Goal: Navigation & Orientation: Understand site structure

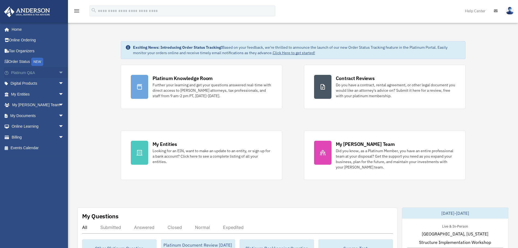
click at [59, 71] on span "arrow_drop_down" at bounding box center [64, 72] width 11 height 11
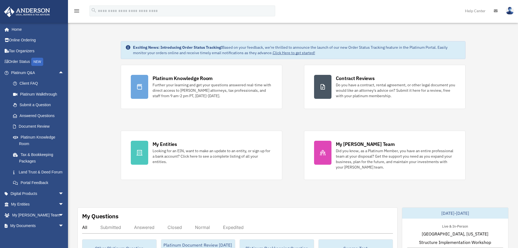
click at [496, 11] on icon at bounding box center [496, 11] width 4 height 4
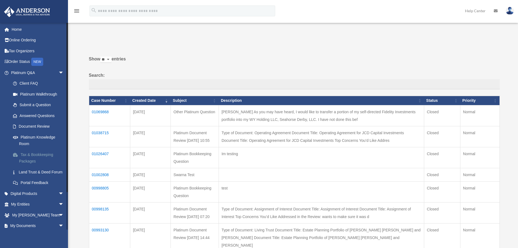
click at [51, 154] on link "Tax & Bookkeeping Packages" at bounding box center [40, 157] width 64 height 17
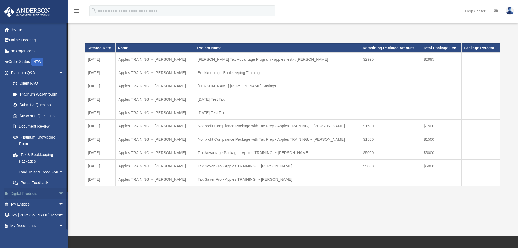
click at [60, 199] on span "arrow_drop_down" at bounding box center [64, 193] width 11 height 11
click at [51, 207] on link "Tax Toolbox" at bounding box center [40, 204] width 64 height 11
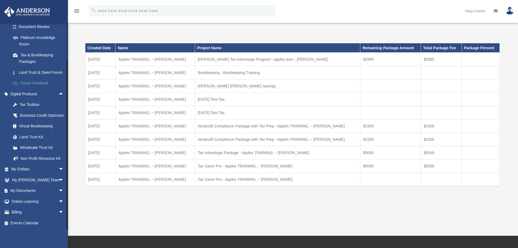
scroll to position [42, 0]
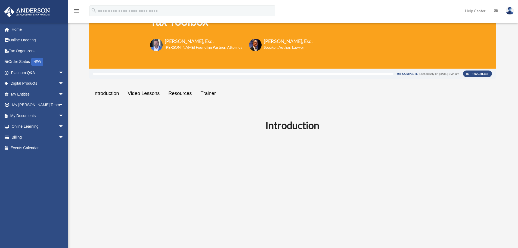
scroll to position [54, 0]
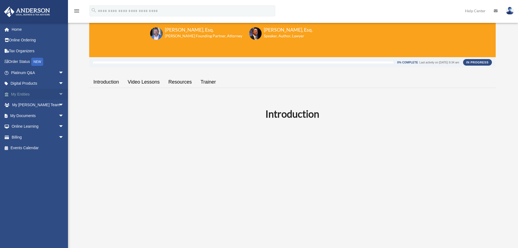
click at [59, 95] on span "arrow_drop_down" at bounding box center [64, 94] width 11 height 11
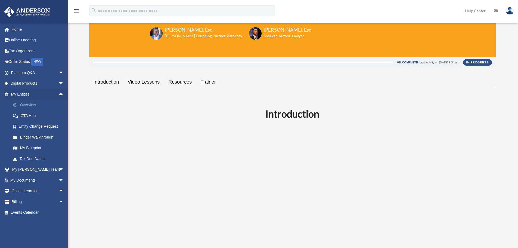
click at [53, 104] on link "Overview" at bounding box center [40, 105] width 64 height 11
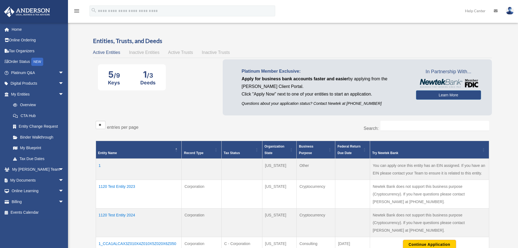
click at [36, 147] on link "My Blueprint" at bounding box center [39, 148] width 62 height 11
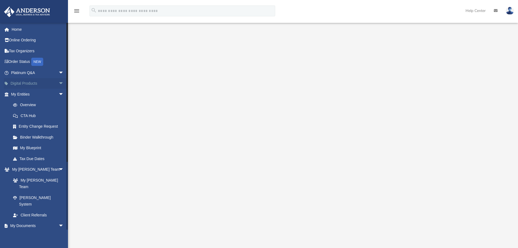
click at [59, 84] on span "arrow_drop_down" at bounding box center [64, 83] width 11 height 11
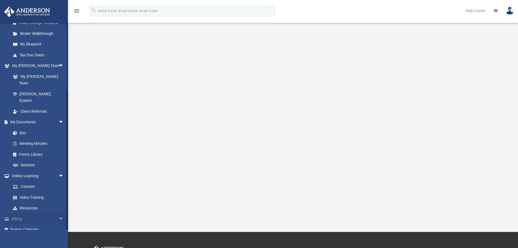
scroll to position [54, 0]
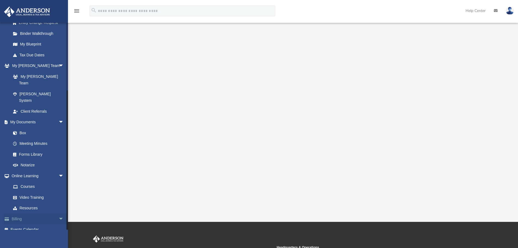
click at [45, 213] on link "Billing arrow_drop_down" at bounding box center [38, 218] width 68 height 11
click at [59, 213] on span "arrow_drop_down" at bounding box center [64, 218] width 11 height 11
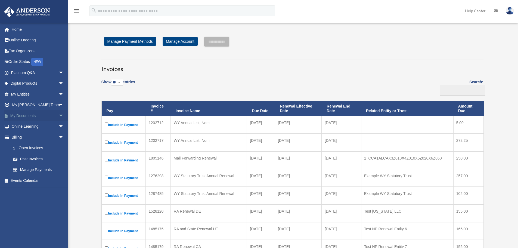
click at [59, 115] on span "arrow_drop_down" at bounding box center [64, 115] width 11 height 11
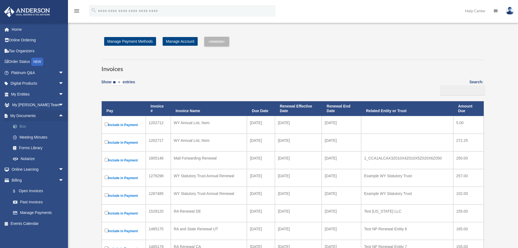
click at [44, 127] on link "Box" at bounding box center [40, 126] width 64 height 11
click at [28, 128] on link "Box" at bounding box center [40, 126] width 64 height 11
click at [23, 126] on link "Box" at bounding box center [40, 126] width 64 height 11
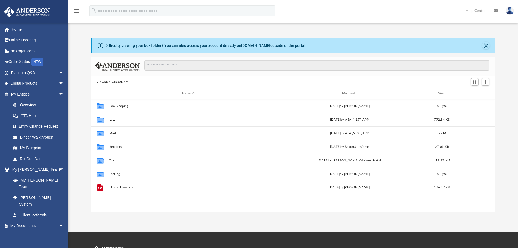
scroll to position [120, 401]
click at [35, 69] on link "Platinum Q&A arrow_drop_down" at bounding box center [38, 72] width 68 height 11
click at [59, 73] on span "arrow_drop_down" at bounding box center [64, 72] width 11 height 11
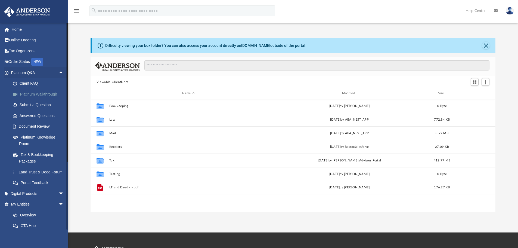
click at [49, 94] on link "Platinum Walkthrough" at bounding box center [40, 94] width 64 height 11
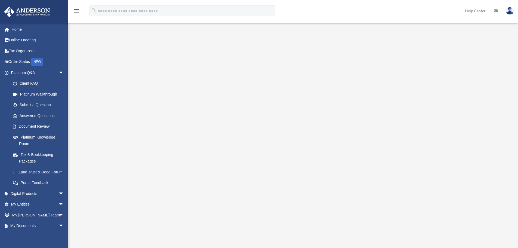
click at [27, 16] on img at bounding box center [26, 12] width 49 height 11
